Goal: Task Accomplishment & Management: Use online tool/utility

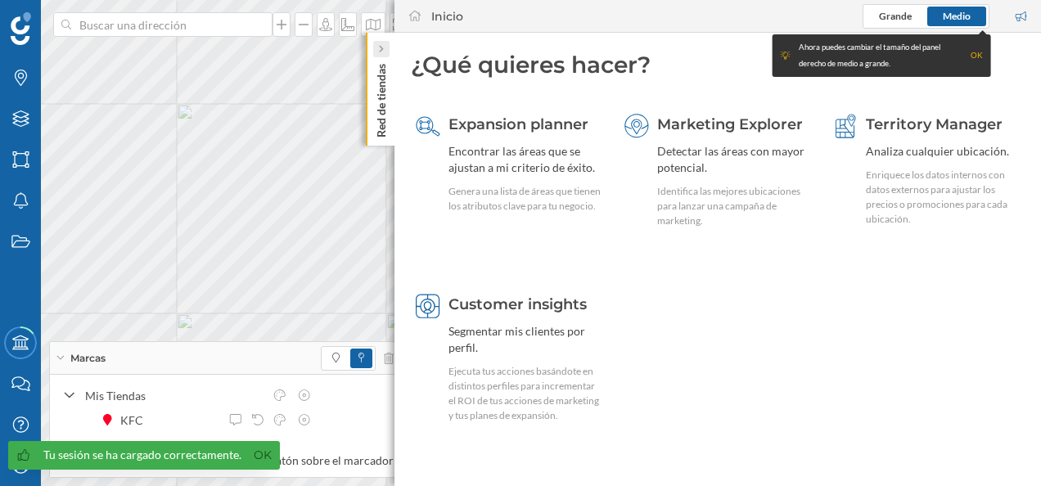
click at [383, 47] on icon at bounding box center [380, 49] width 5 height 8
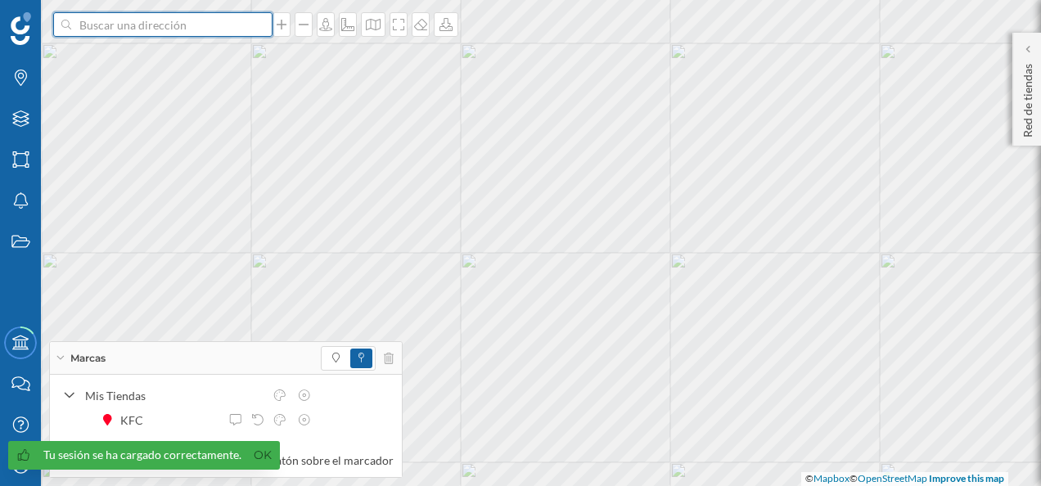
click at [141, 30] on input at bounding box center [162, 24] width 183 height 25
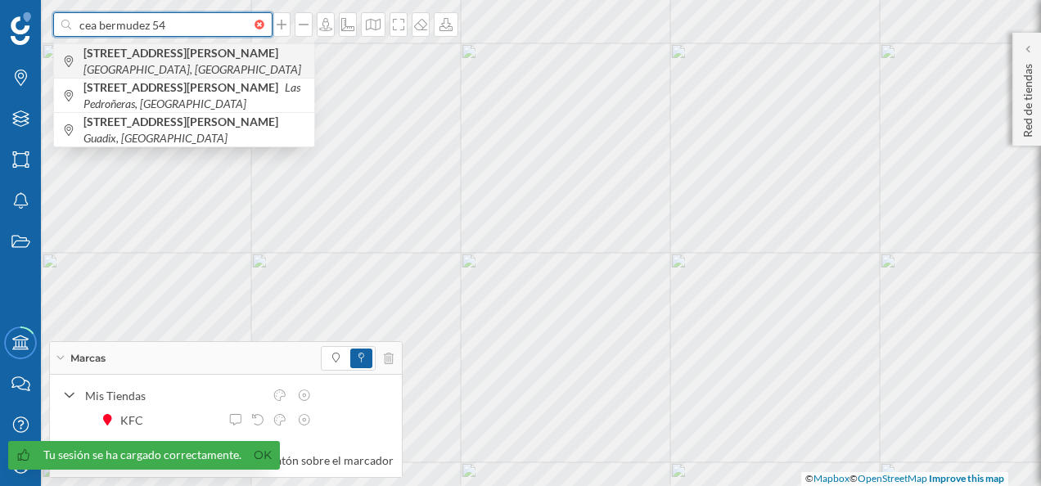
type input "cea bermudez 54"
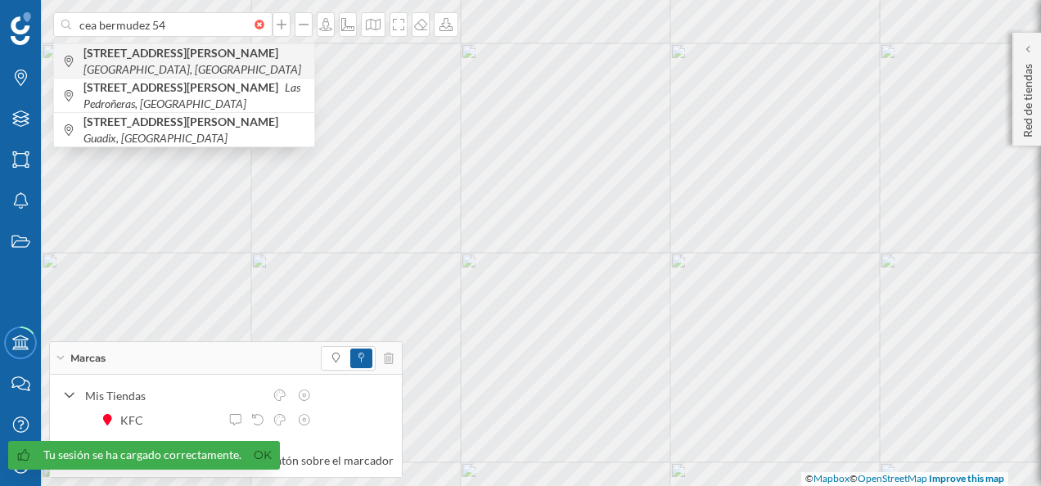
click at [178, 58] on b "[STREET_ADDRESS][PERSON_NAME]" at bounding box center [182, 53] width 199 height 14
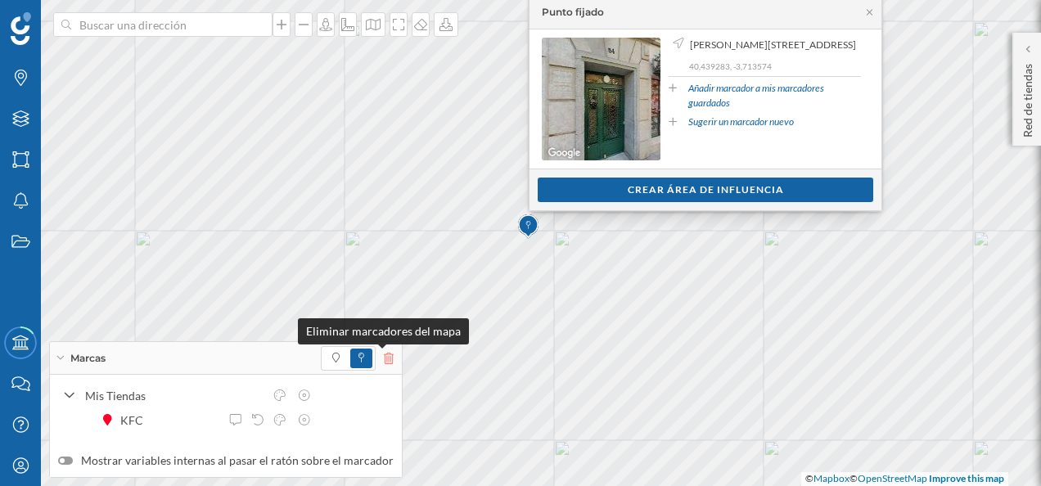
click at [384, 362] on icon at bounding box center [389, 358] width 10 height 11
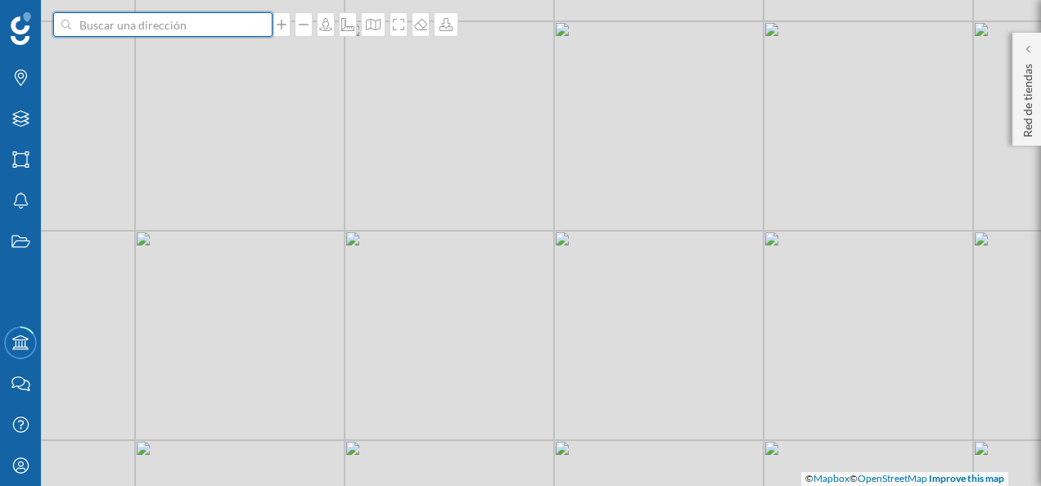
click at [169, 26] on input at bounding box center [162, 24] width 183 height 25
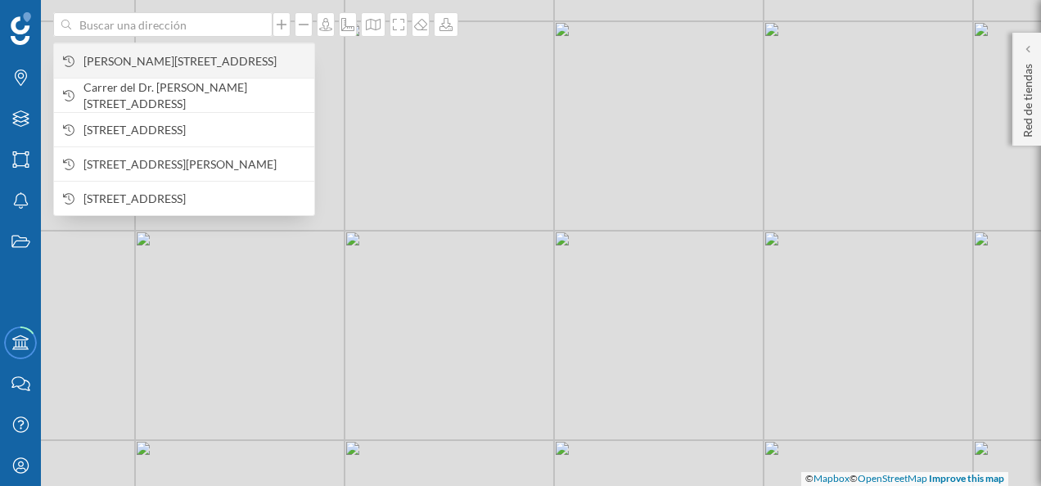
click at [156, 54] on span "[PERSON_NAME][STREET_ADDRESS]" at bounding box center [194, 61] width 223 height 16
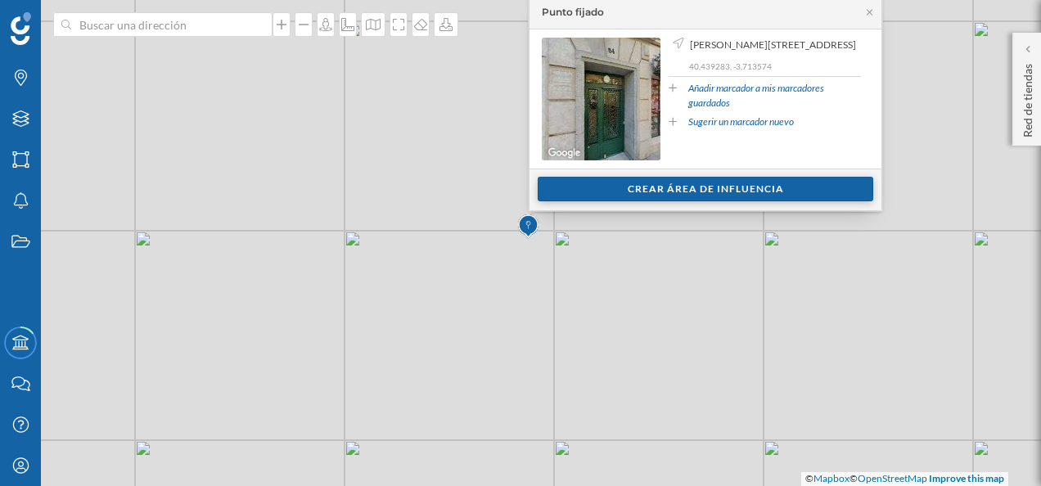
click at [710, 187] on div "Crear área de influencia" at bounding box center [706, 189] width 336 height 25
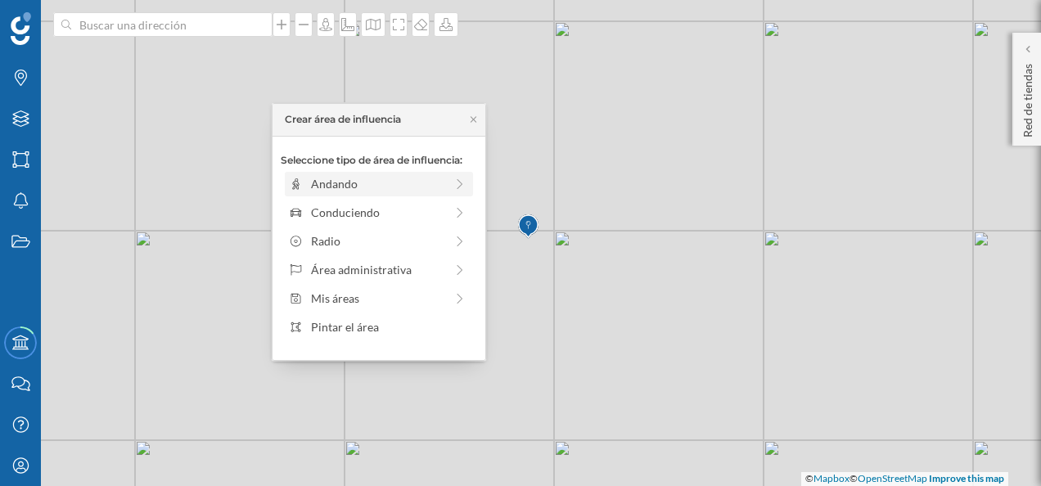
click at [419, 178] on div "Andando" at bounding box center [377, 183] width 133 height 17
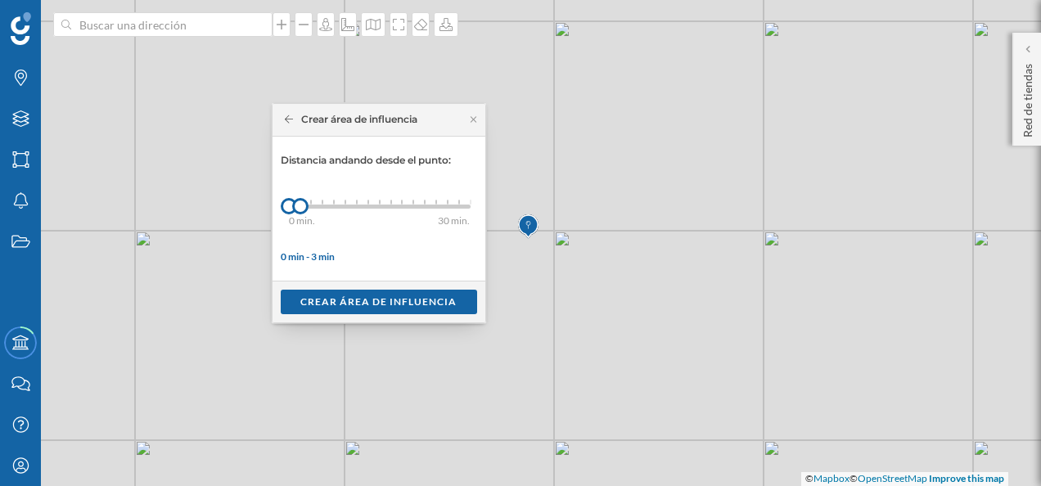
click at [310, 205] on div "0 min. 3 min. 4 min. 5 min. 6 min. 7 min. 8 min. 9 min. 10 min. 11 min. 12 min.…" at bounding box center [380, 207] width 182 height 4
drag, startPoint x: 301, startPoint y: 205, endPoint x: 399, endPoint y: 197, distance: 97.7
click at [399, 198] on div at bounding box center [399, 206] width 16 height 16
click at [378, 295] on div "Crear área de influencia" at bounding box center [379, 301] width 196 height 25
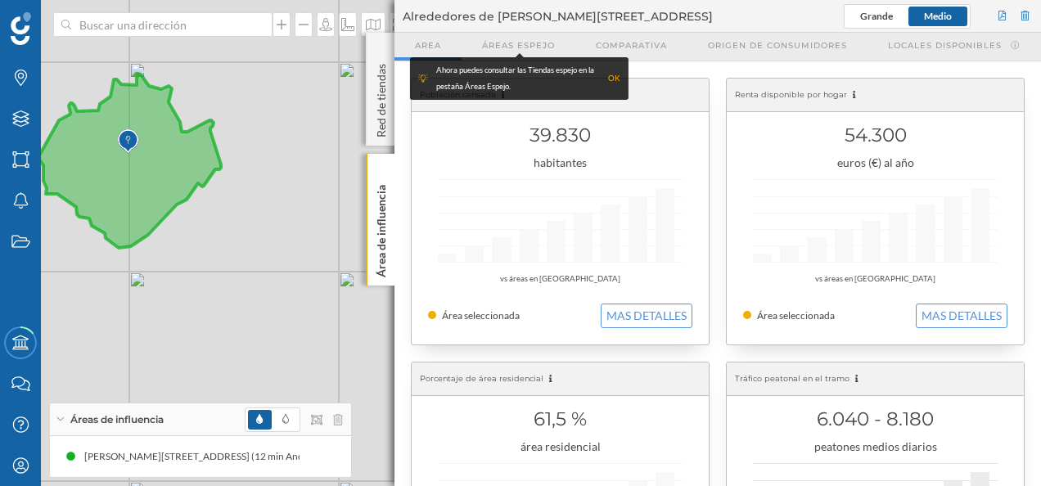
click at [616, 77] on div "OK" at bounding box center [614, 78] width 12 height 16
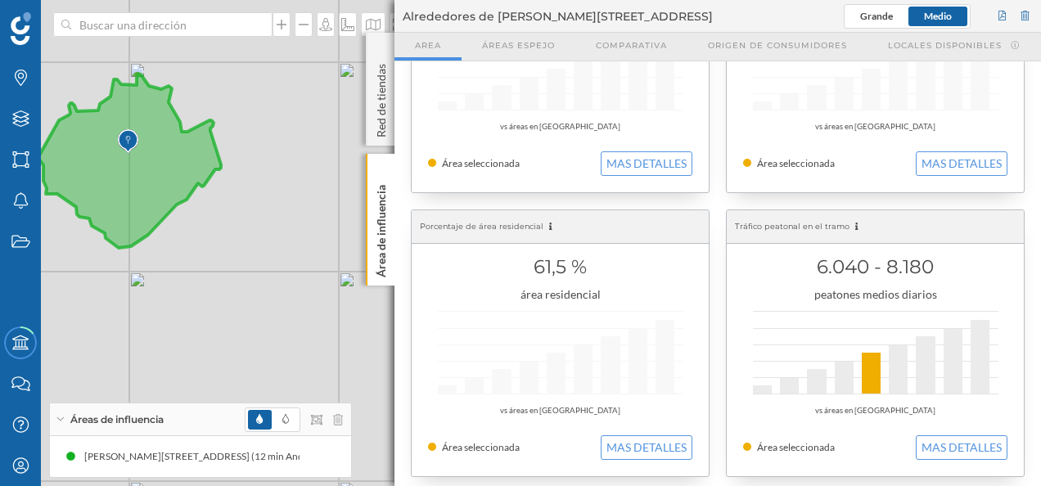
scroll to position [164, 0]
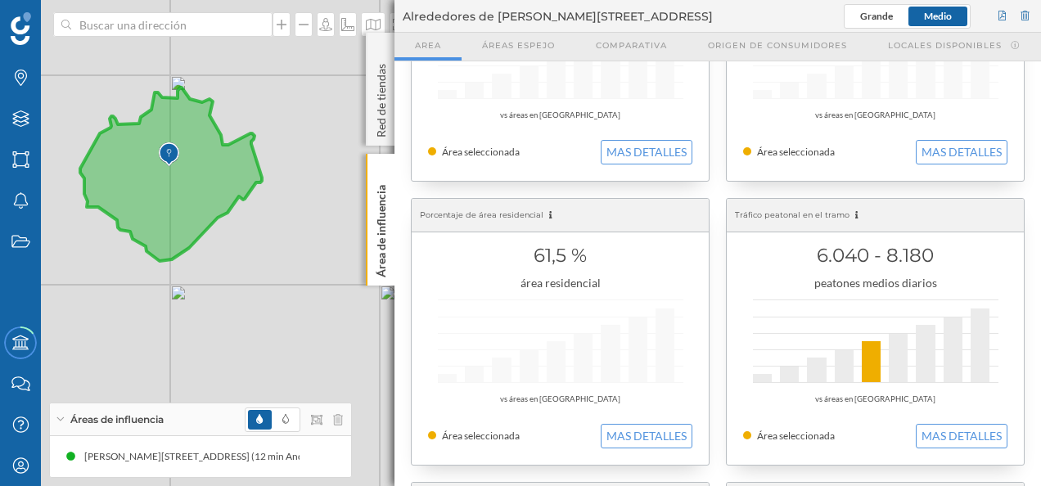
drag, startPoint x: 334, startPoint y: 296, endPoint x: 309, endPoint y: 283, distance: 28.6
click at [335, 296] on div "© Mapbox © OpenStreetMap Improve this map" at bounding box center [520, 243] width 1041 height 486
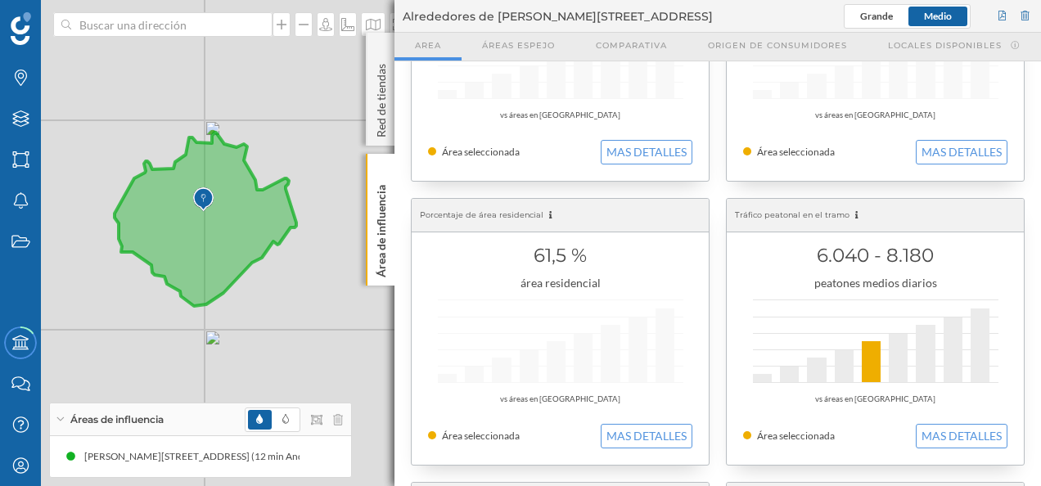
drag, startPoint x: 230, startPoint y: 237, endPoint x: 264, endPoint y: 282, distance: 56.2
click at [264, 282] on div "© Mapbox © OpenStreetMap Improve this map" at bounding box center [520, 243] width 1041 height 486
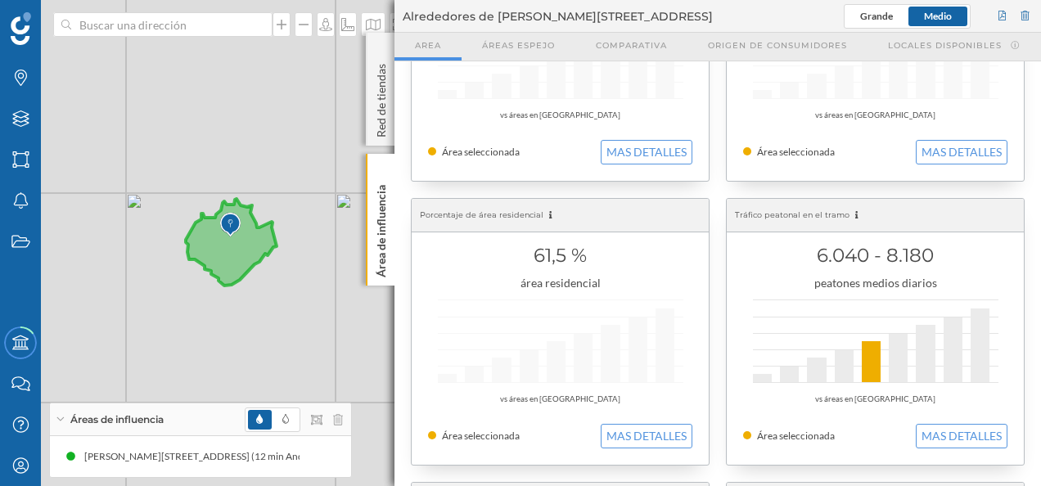
drag, startPoint x: 295, startPoint y: 277, endPoint x: 285, endPoint y: 275, distance: 10.0
click at [285, 275] on div "© Mapbox © OpenStreetMap Improve this map" at bounding box center [520, 243] width 1041 height 486
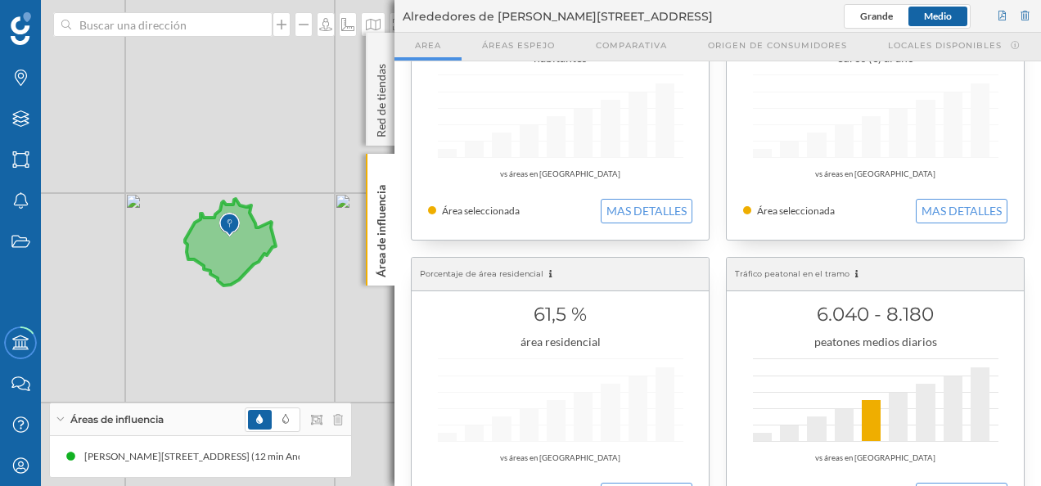
scroll to position [0, 0]
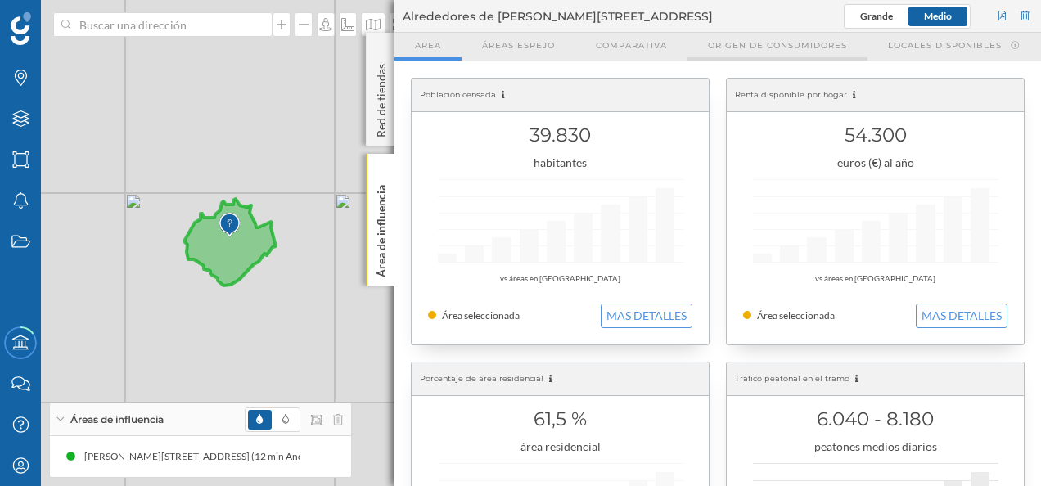
click at [769, 47] on span "Origen de consumidores" at bounding box center [777, 45] width 139 height 12
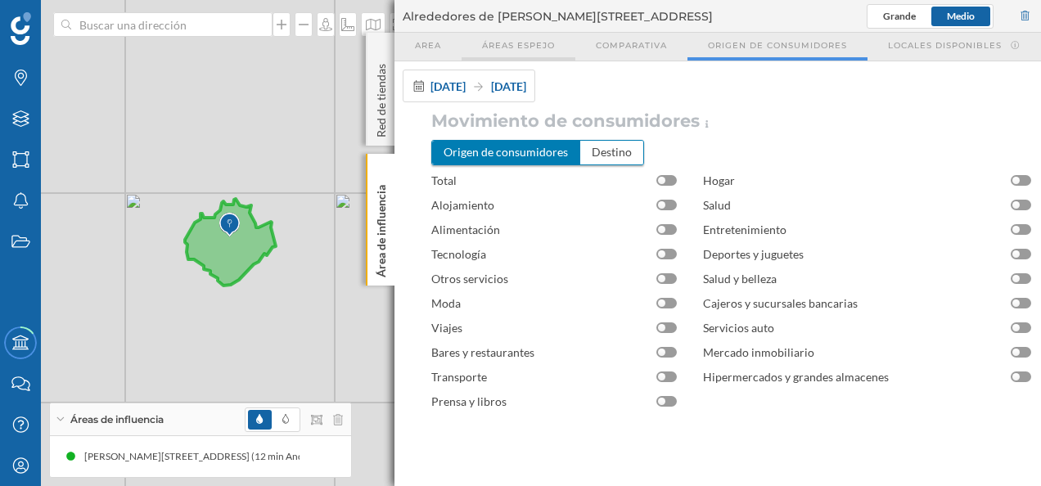
click at [517, 47] on span "Áreas espejo" at bounding box center [518, 45] width 73 height 12
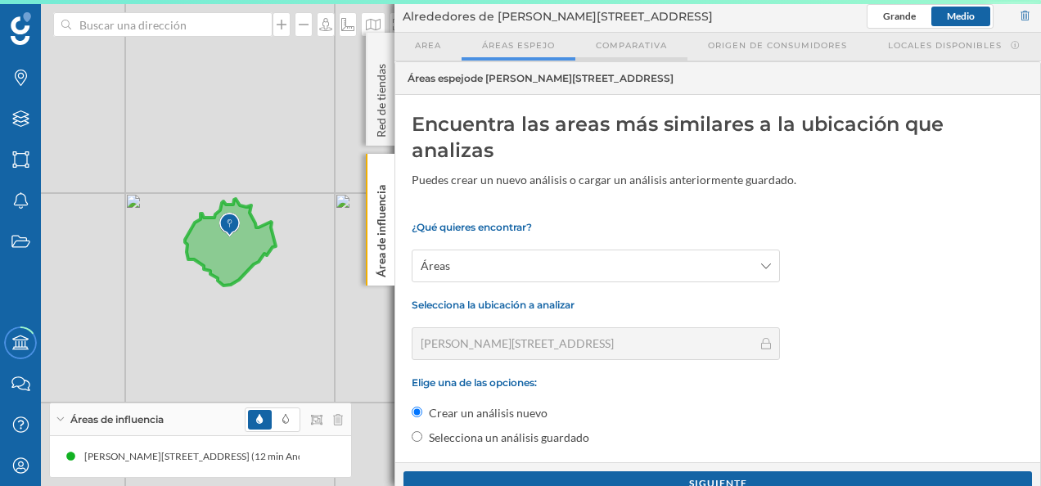
click at [625, 50] on span "Comparativa" at bounding box center [631, 45] width 71 height 12
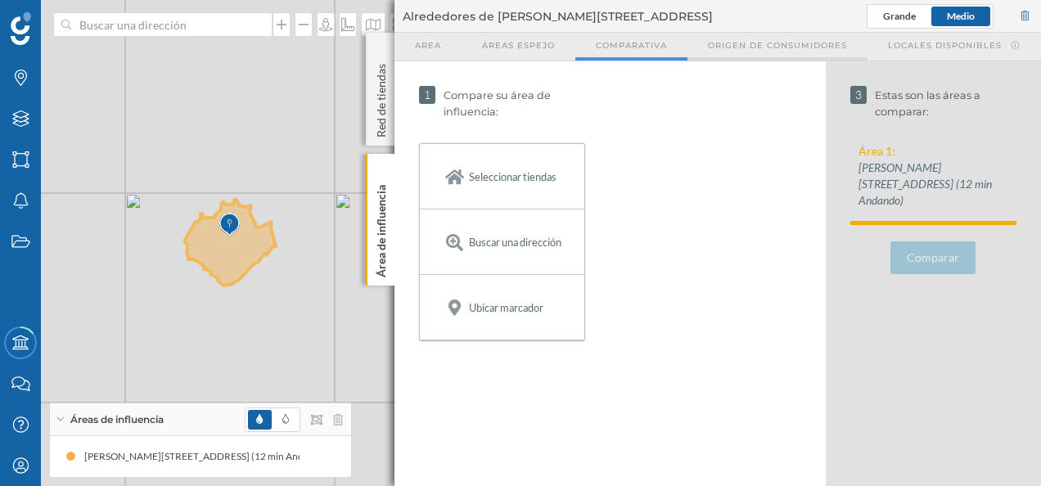
click at [759, 43] on span "Origen de consumidores" at bounding box center [777, 45] width 139 height 12
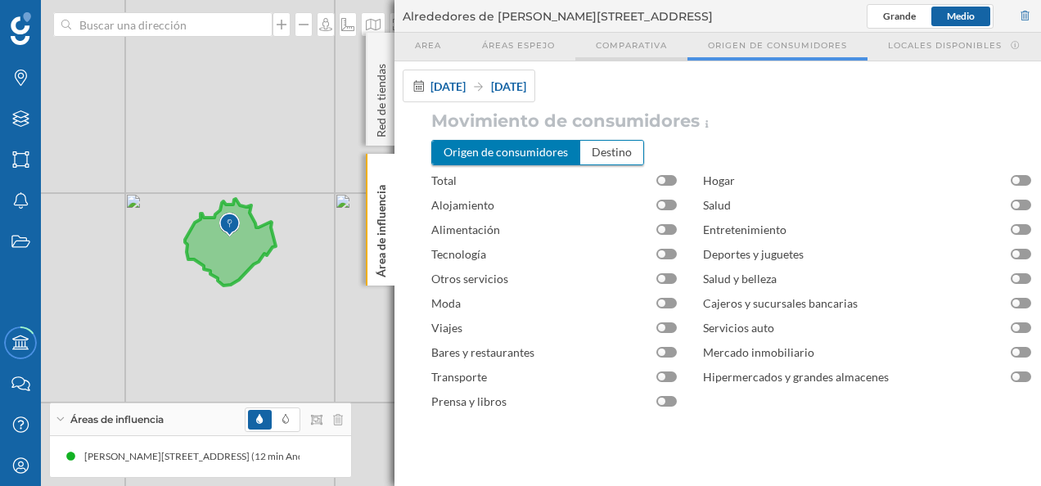
click at [660, 40] on span "Comparativa" at bounding box center [631, 45] width 71 height 12
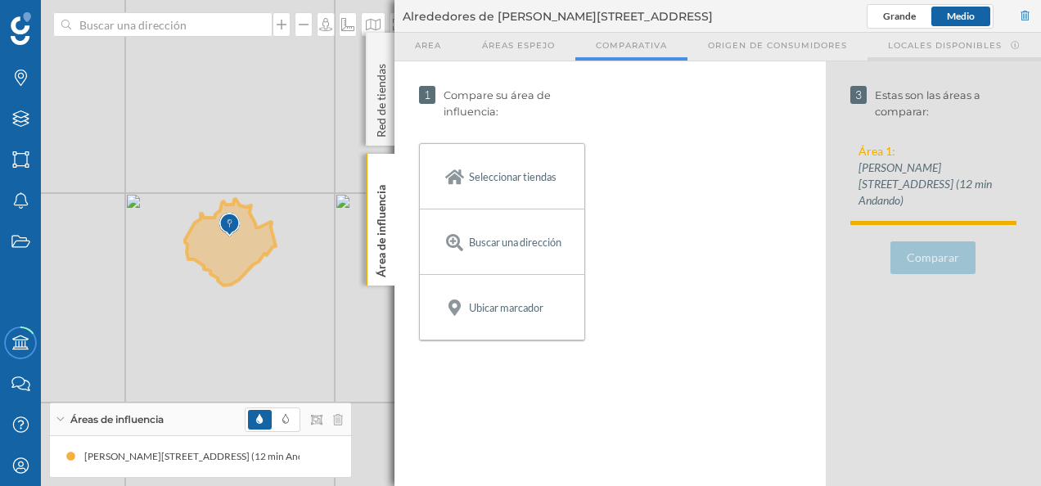
click at [916, 48] on span "Locales disponibles" at bounding box center [945, 45] width 114 height 12
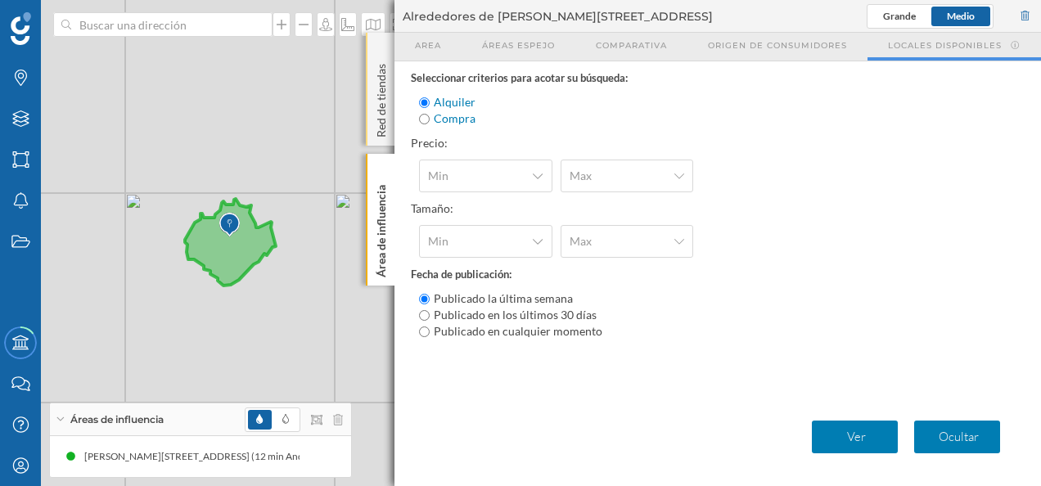
click at [388, 108] on p "Red de tiendas" at bounding box center [381, 97] width 16 height 80
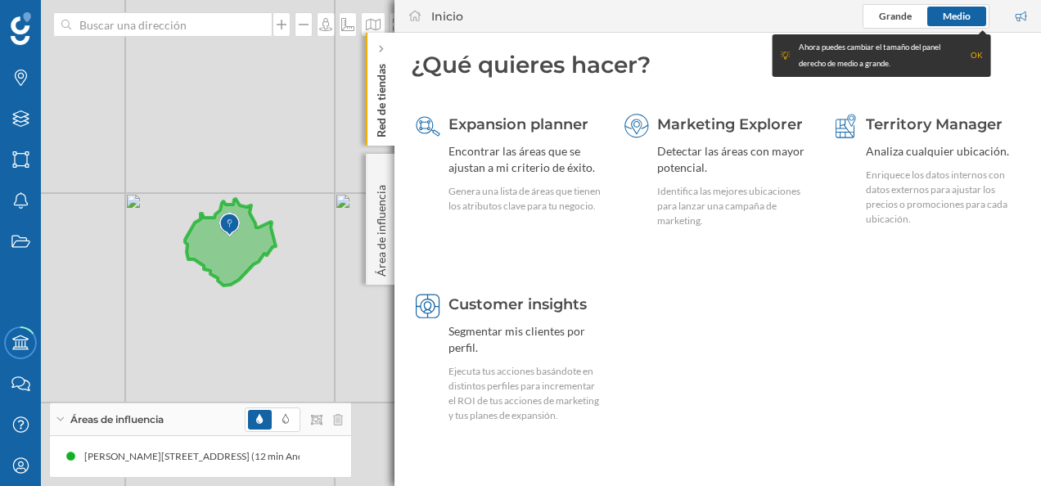
click at [977, 56] on div "OK" at bounding box center [977, 55] width 12 height 16
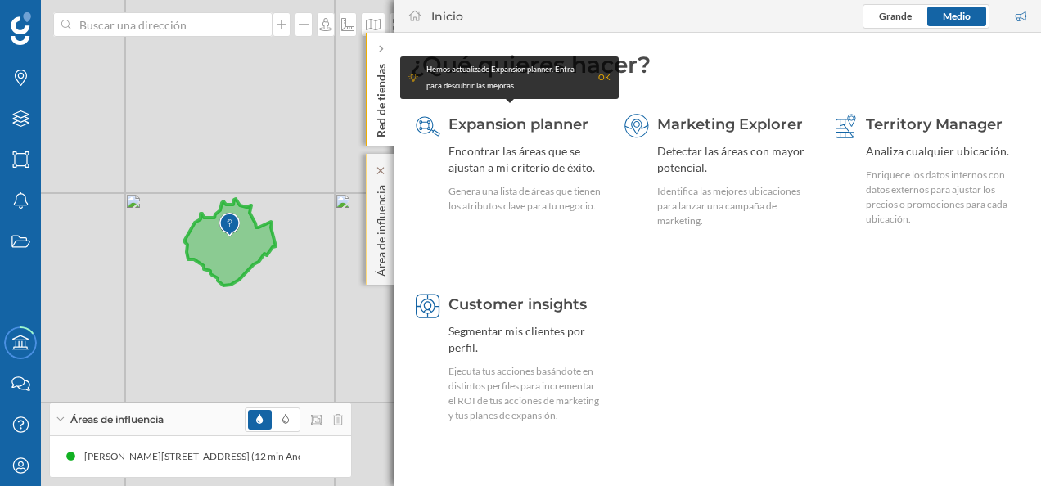
click at [385, 240] on p "Área de influencia" at bounding box center [381, 227] width 16 height 98
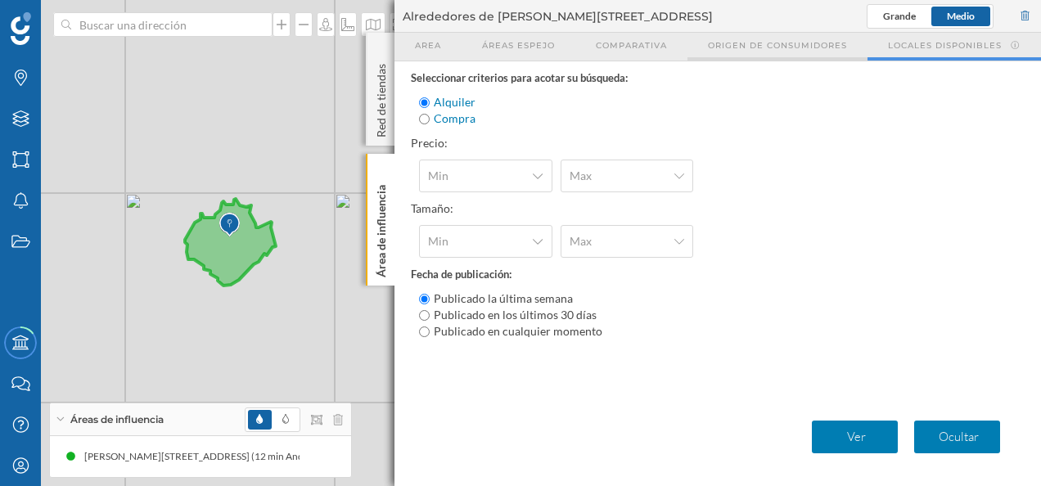
click at [792, 36] on div "Origen de consumidores" at bounding box center [778, 47] width 180 height 28
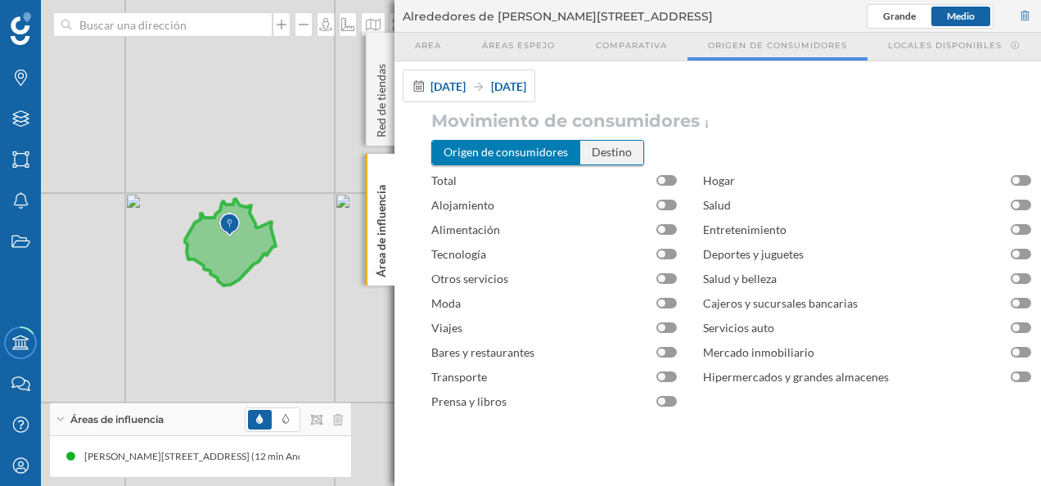
click at [617, 156] on div "Destino" at bounding box center [611, 152] width 63 height 23
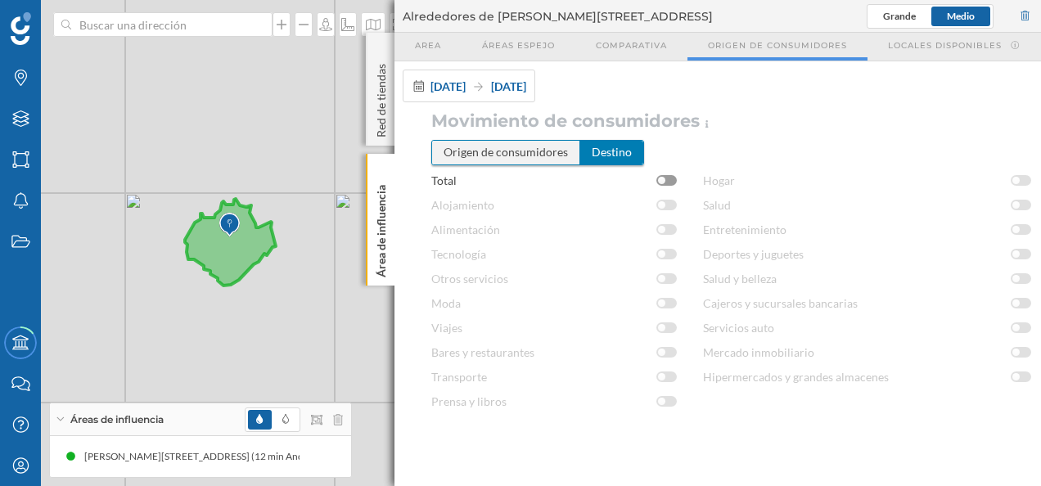
click at [517, 147] on div "Origen de consumidores" at bounding box center [506, 152] width 148 height 23
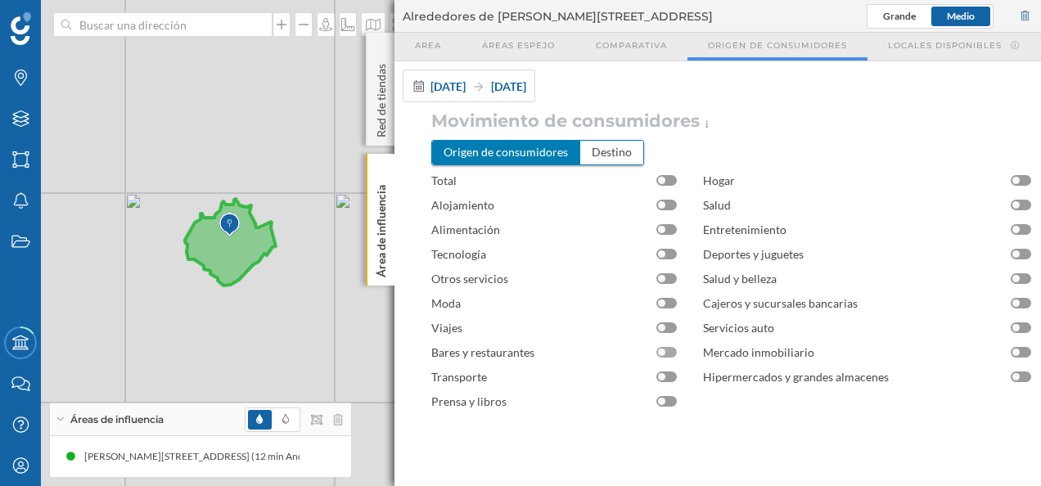
click at [665, 350] on div at bounding box center [661, 352] width 7 height 7
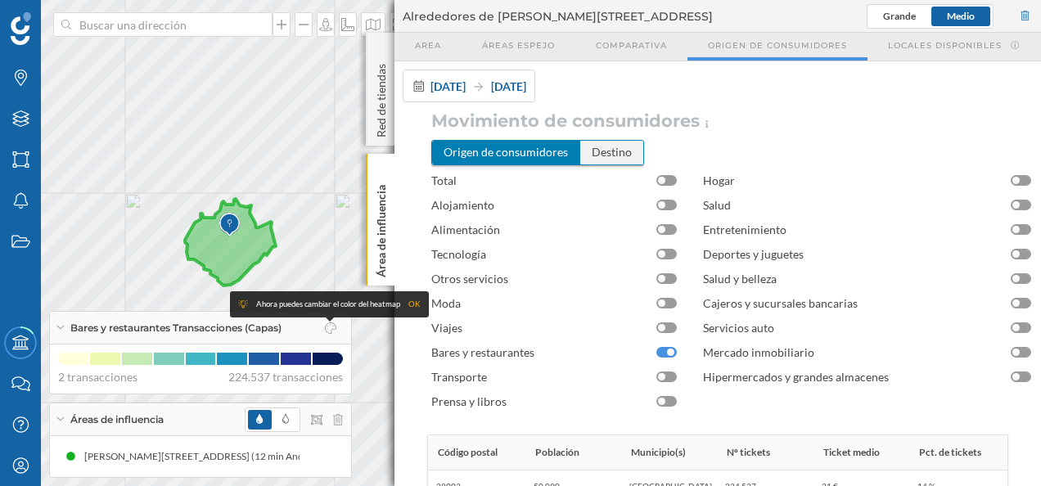
click at [612, 152] on div "Destino" at bounding box center [611, 152] width 63 height 23
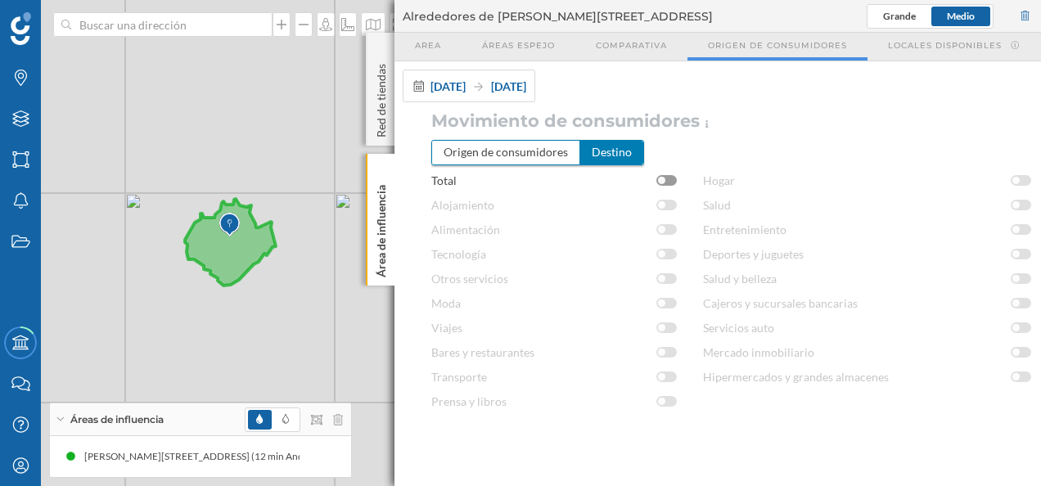
click at [234, 240] on img at bounding box center [229, 225] width 20 height 33
click at [545, 152] on div "Origen de consumidores" at bounding box center [506, 152] width 148 height 23
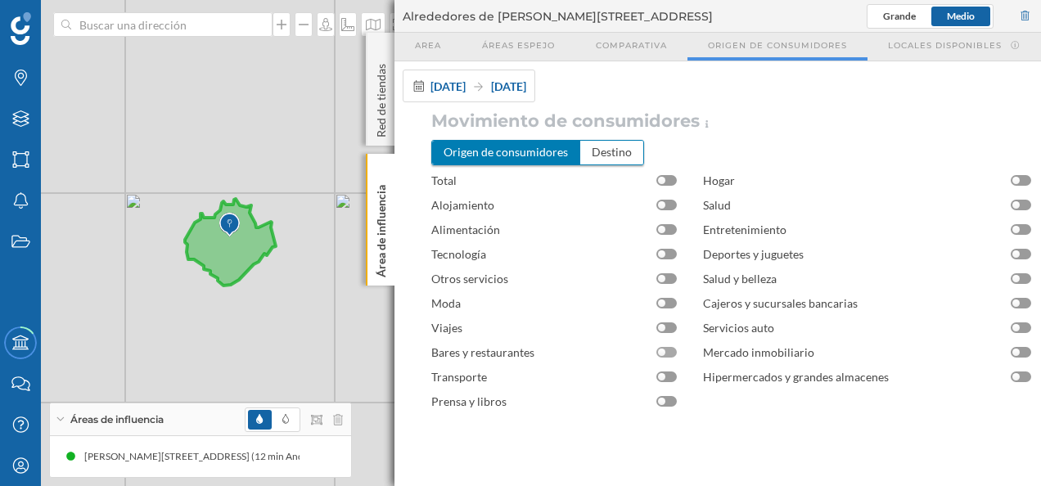
click at [657, 354] on div at bounding box center [666, 352] width 20 height 11
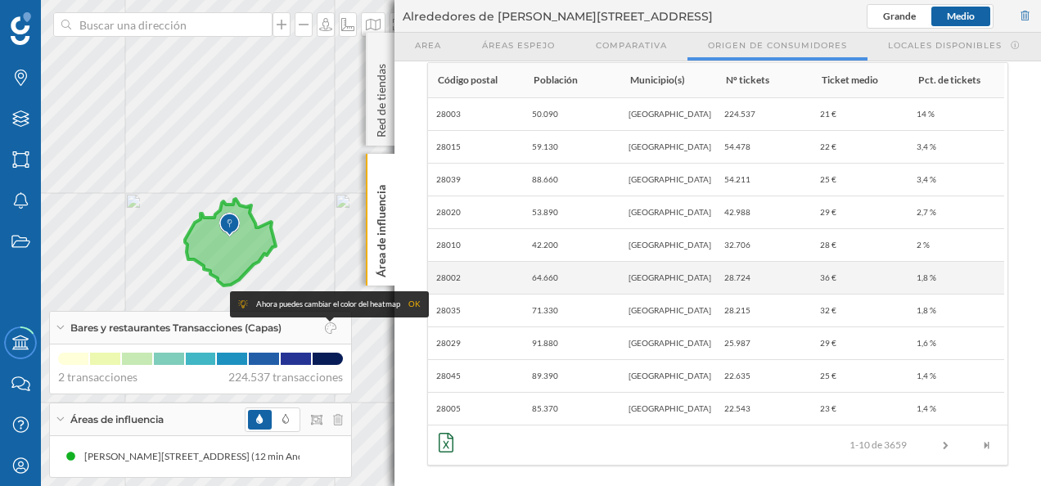
scroll to position [293, 0]
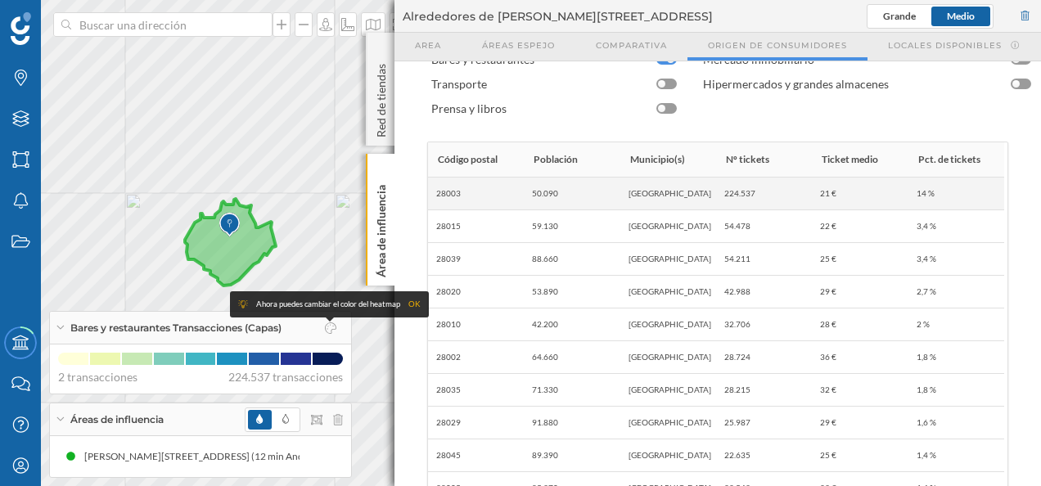
click at [697, 197] on div "[GEOGRAPHIC_DATA]" at bounding box center [668, 194] width 96 height 32
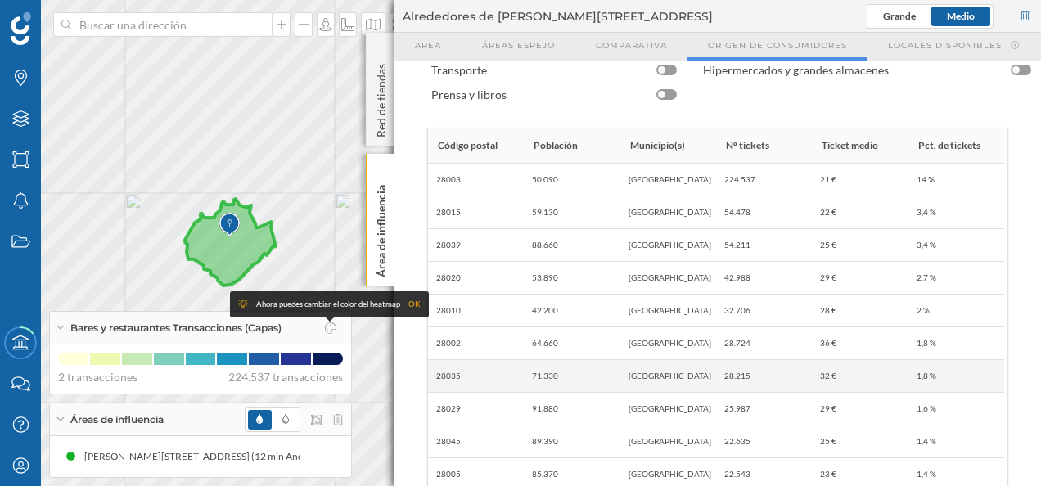
scroll to position [374, 0]
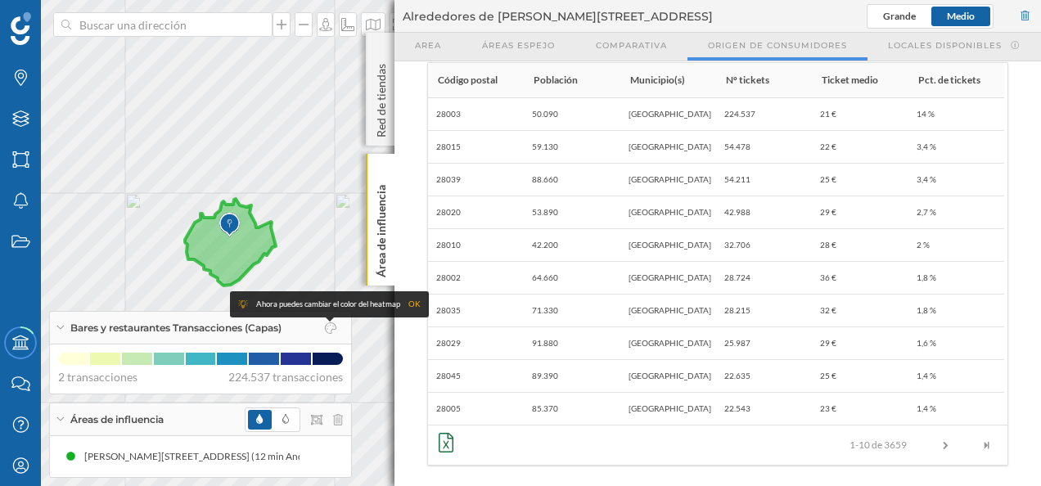
click at [445, 442] on icon at bounding box center [446, 443] width 15 height 20
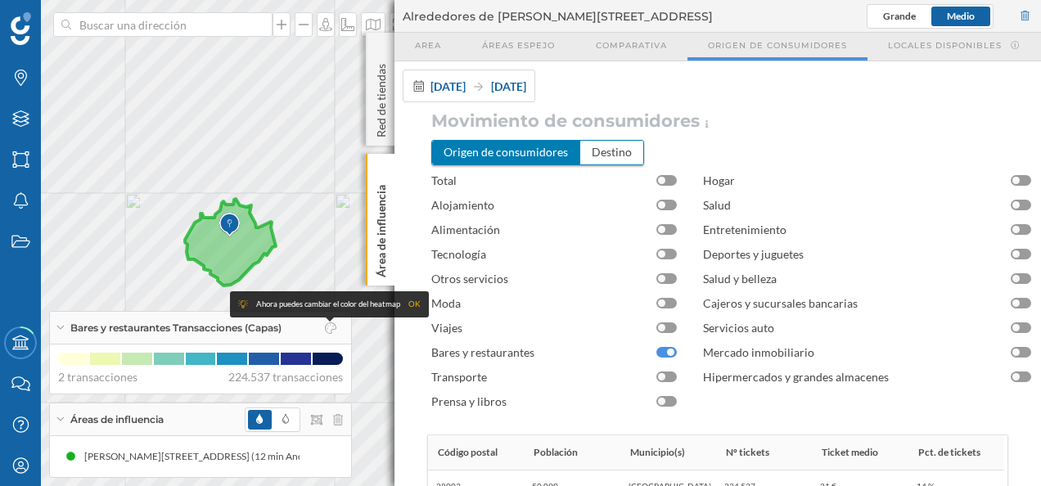
click at [413, 120] on div "Movimiento de consumidores Origen de consumidores Destino Total Alojamiento Ali…" at bounding box center [718, 286] width 647 height 351
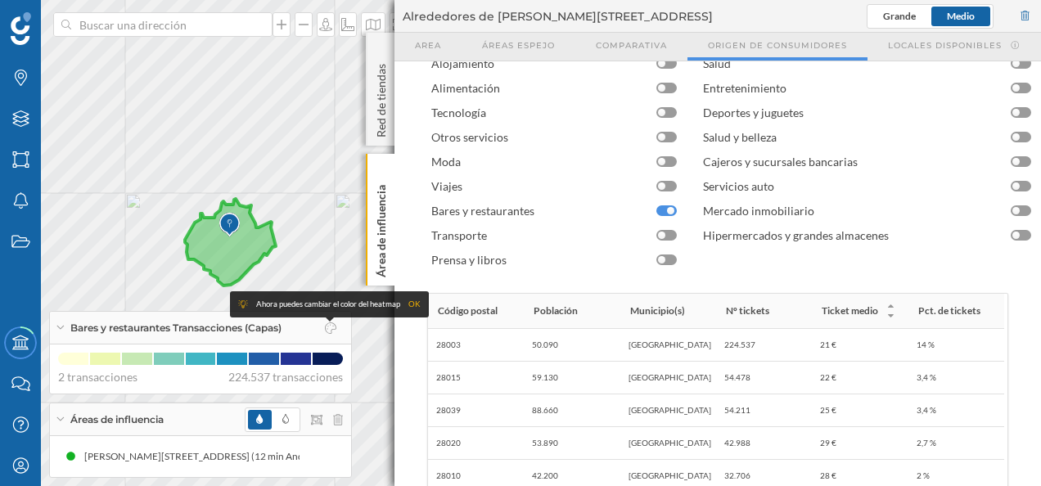
scroll to position [164, 0]
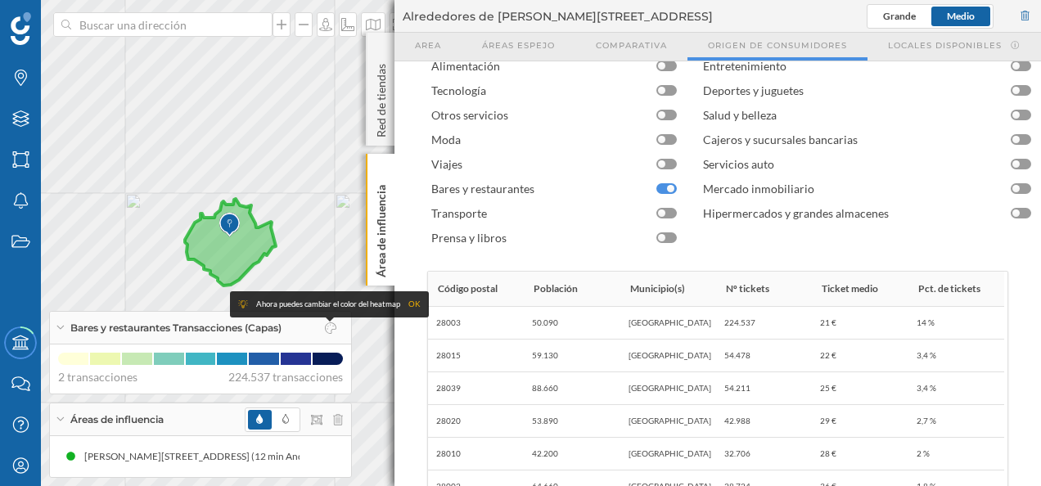
click at [417, 295] on div "Ahora puedes cambiar el color del heatmap OK" at bounding box center [329, 304] width 199 height 26
click at [416, 307] on div "OK" at bounding box center [414, 304] width 12 height 16
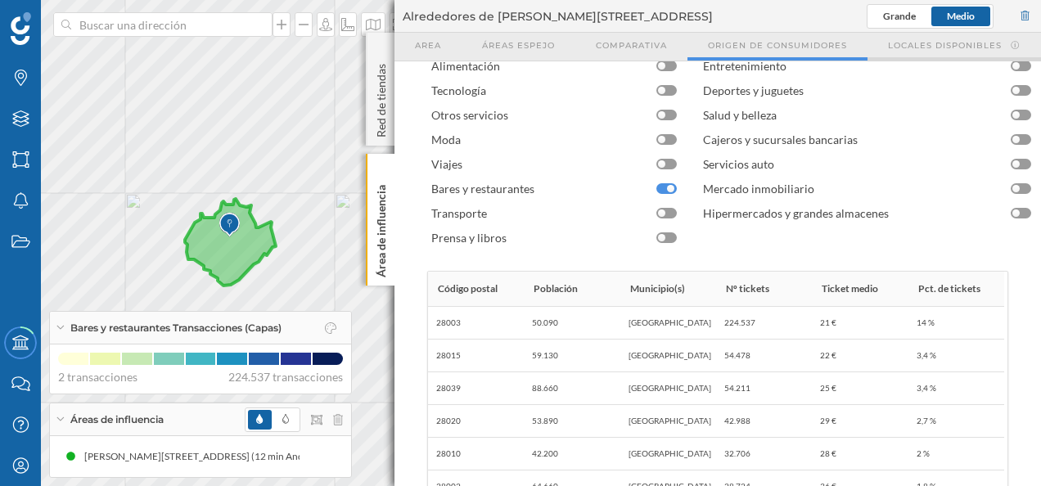
click at [923, 47] on span "Locales disponibles" at bounding box center [945, 45] width 114 height 12
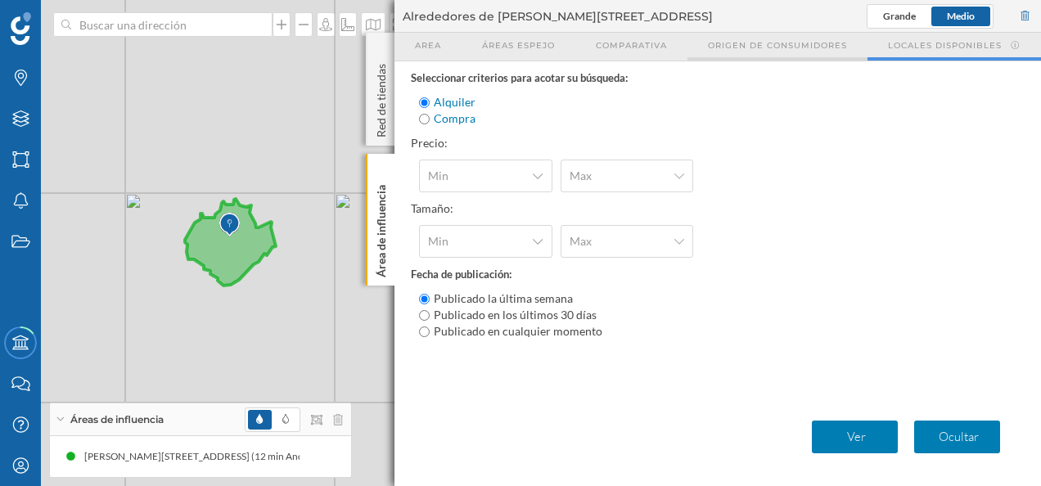
click at [802, 39] on span "Origen de consumidores" at bounding box center [777, 45] width 139 height 12
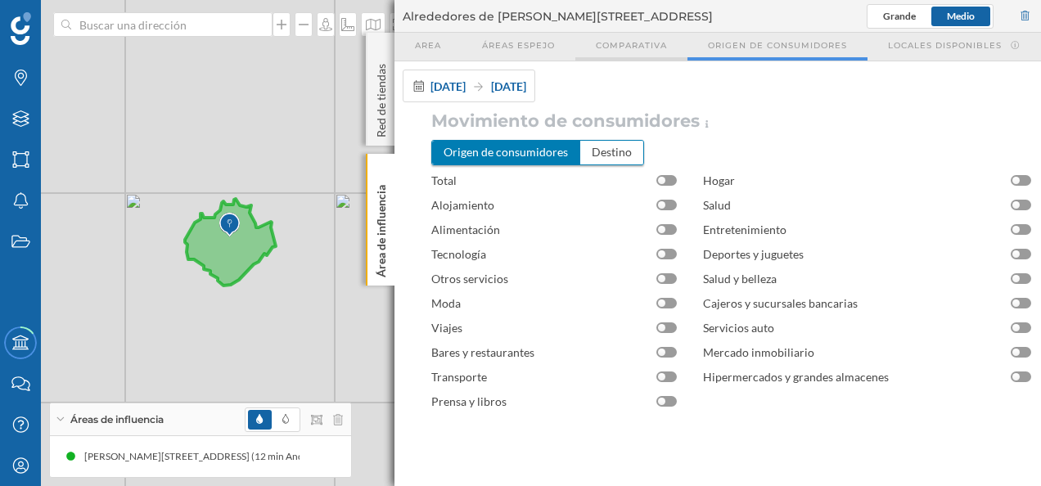
click at [612, 39] on span "Comparativa" at bounding box center [631, 45] width 71 height 12
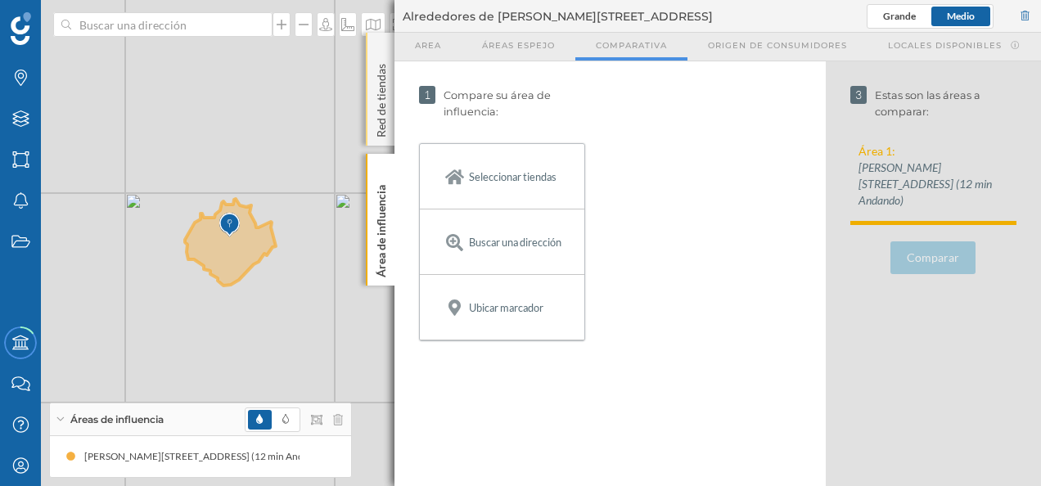
click at [391, 42] on div "Red de tiendas" at bounding box center [380, 89] width 29 height 113
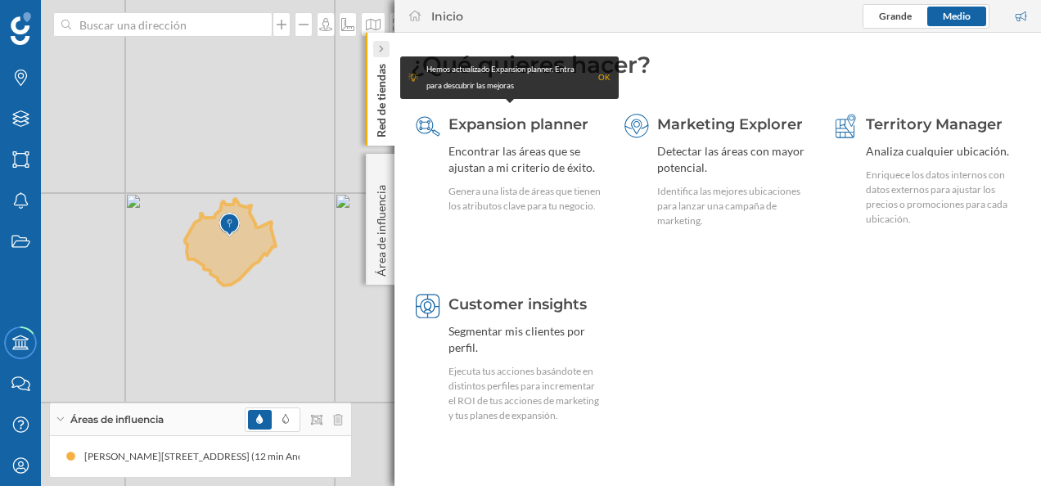
click at [380, 45] on icon at bounding box center [380, 49] width 5 height 8
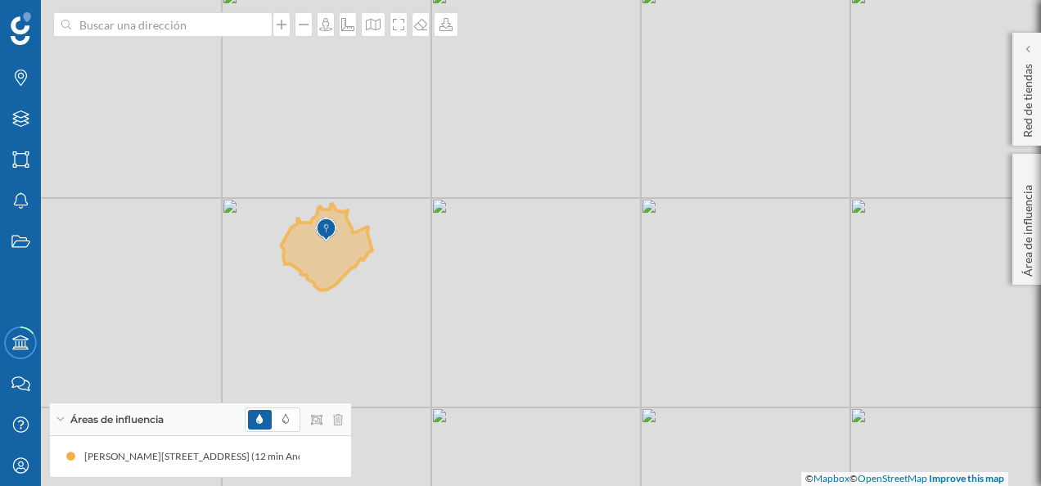
drag, startPoint x: 341, startPoint y: 262, endPoint x: 437, endPoint y: 267, distance: 96.7
click at [437, 267] on div "© Mapbox © OpenStreetMap Improve this map" at bounding box center [520, 243] width 1041 height 486
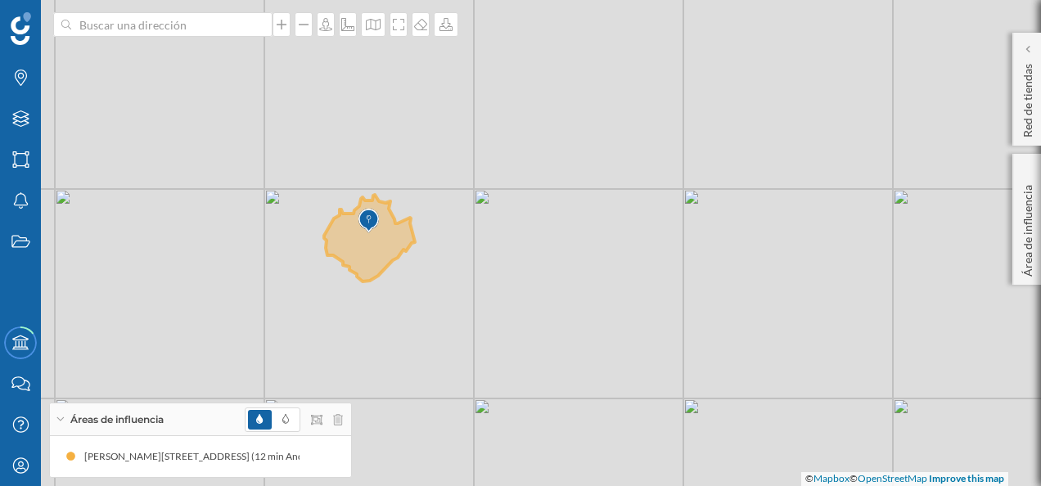
drag, startPoint x: 388, startPoint y: 241, endPoint x: 431, endPoint y: 232, distance: 43.5
click at [431, 232] on div "© Mapbox © OpenStreetMap Improve this map" at bounding box center [520, 243] width 1041 height 486
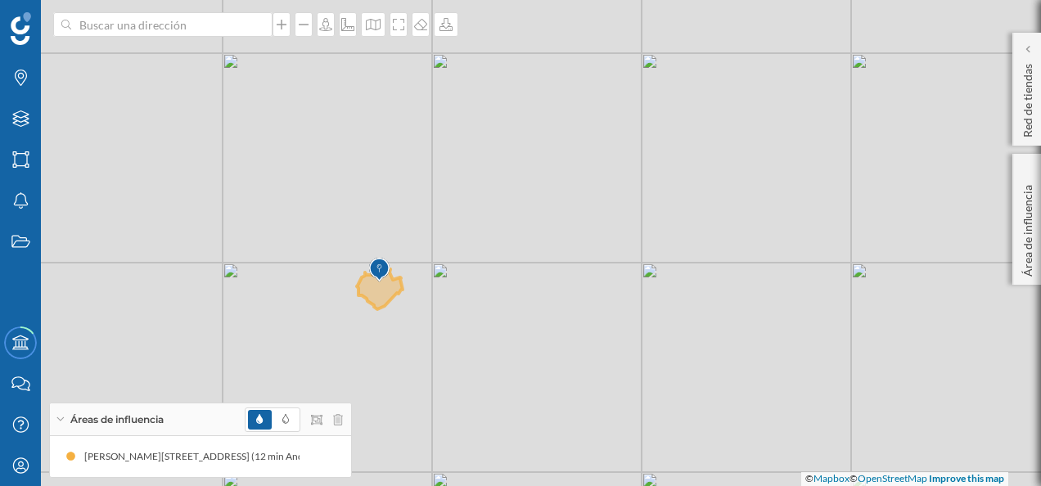
drag, startPoint x: 421, startPoint y: 332, endPoint x: 535, endPoint y: 341, distance: 114.9
click at [535, 341] on div "© Mapbox © OpenStreetMap Improve this map" at bounding box center [520, 243] width 1041 height 486
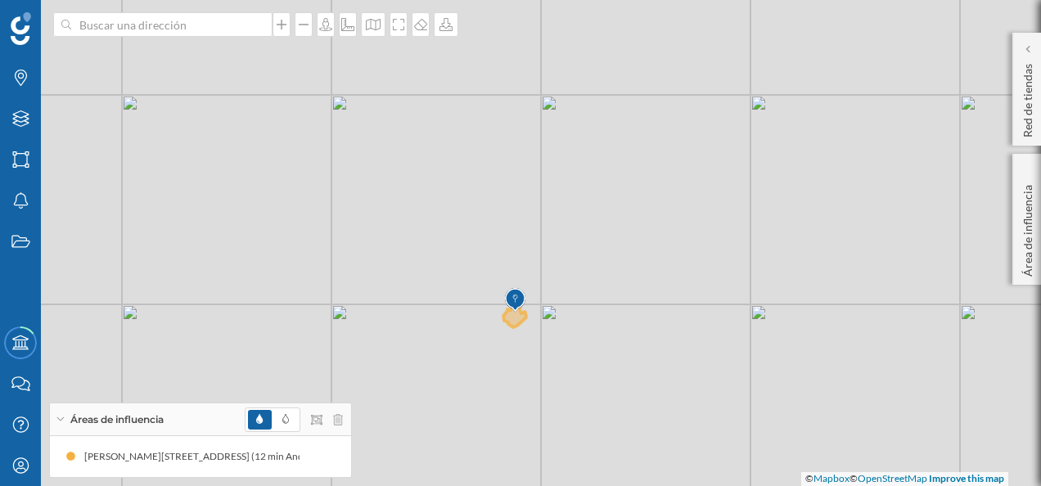
click at [534, 340] on div "© Mapbox © OpenStreetMap Improve this map" at bounding box center [520, 243] width 1041 height 486
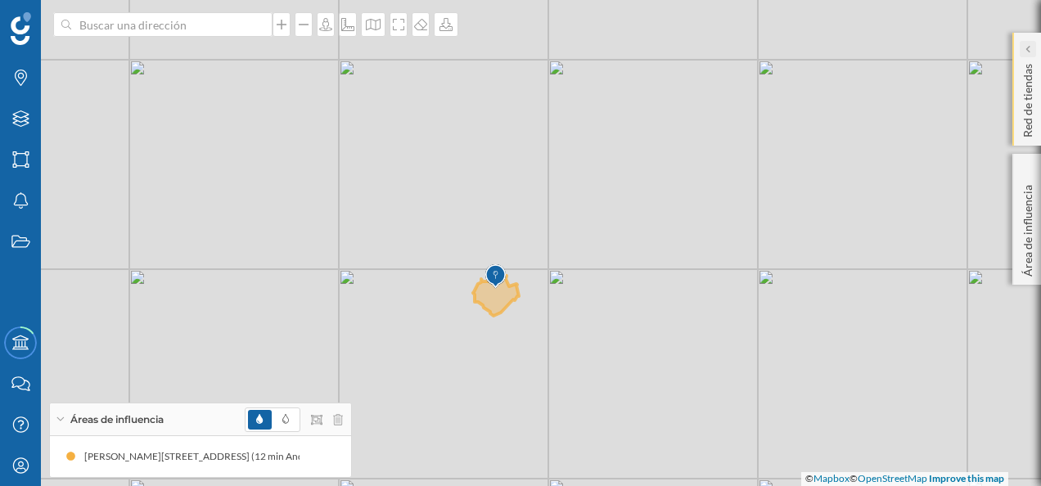
click at [1025, 42] on icon at bounding box center [1027, 49] width 5 height 16
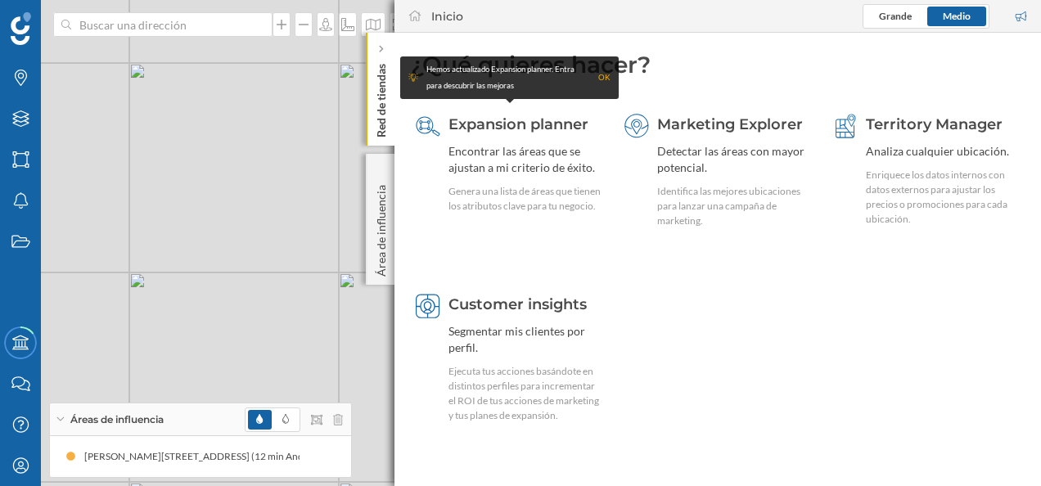
click at [318, 120] on div "© Mapbox © OpenStreetMap Improve this map" at bounding box center [520, 243] width 1041 height 486
click at [372, 46] on div "Red de tiendas" at bounding box center [380, 89] width 29 height 113
